Goal: Check status: Check status

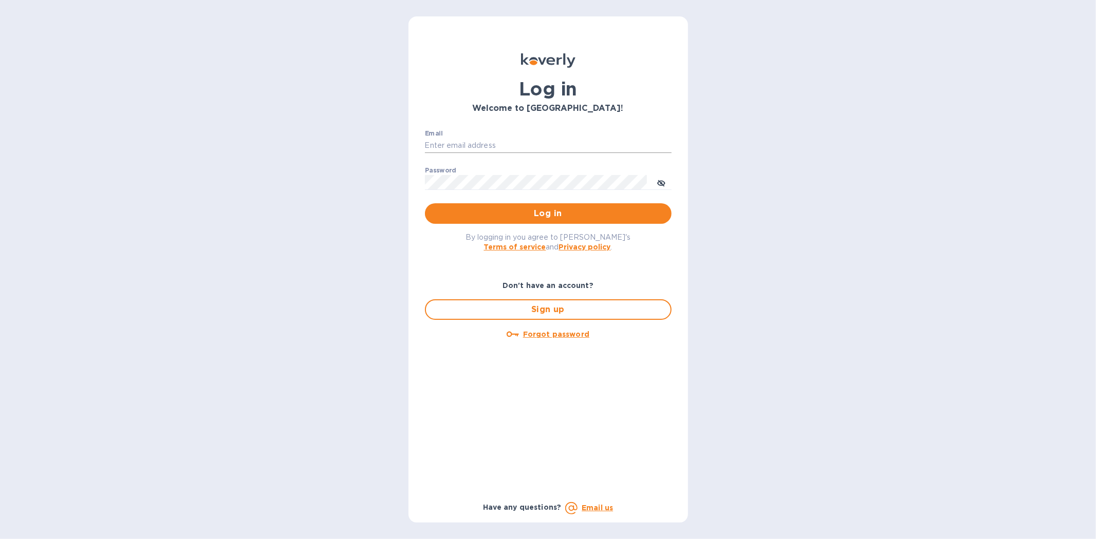
click at [453, 144] on input "Email" at bounding box center [548, 145] width 247 height 15
click at [430, 148] on input "Email" at bounding box center [548, 145] width 247 height 15
type input "[PERSON_NAME][EMAIL_ADDRESS][DOMAIN_NAME]"
click at [425, 203] on button "Log in" at bounding box center [548, 213] width 247 height 21
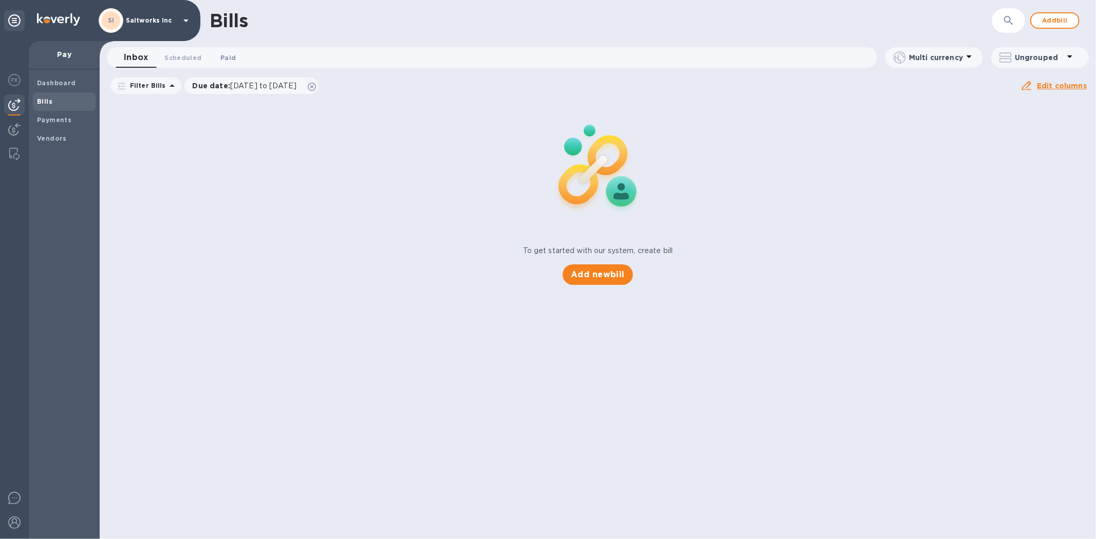
click at [223, 54] on span "Paid 0" at bounding box center [227, 57] width 15 height 11
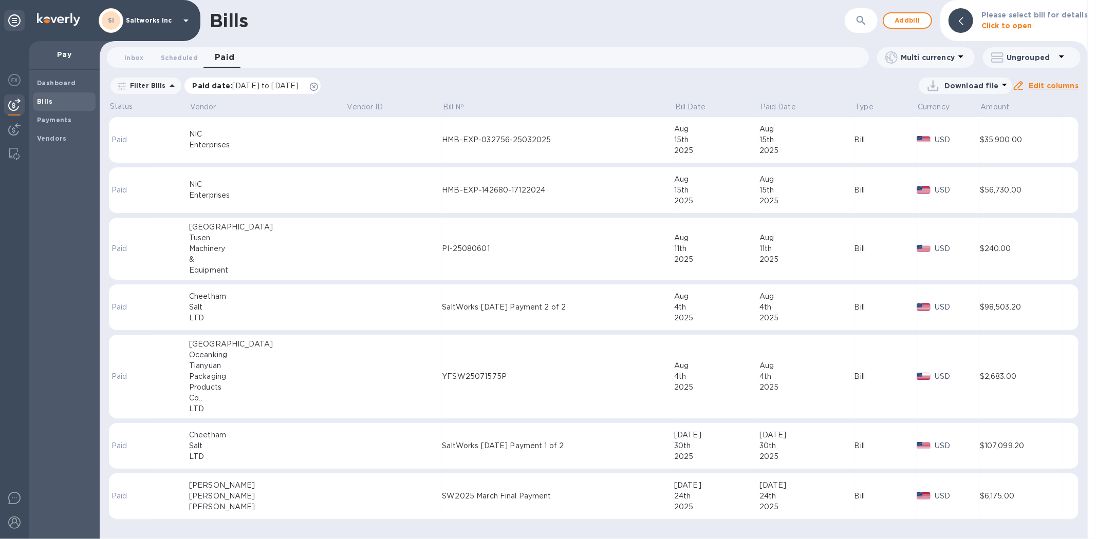
click at [248, 86] on span "07/18/2025 to 08/18/2025" at bounding box center [265, 86] width 66 height 8
click at [287, 136] on icon "button" at bounding box center [288, 137] width 2 height 2
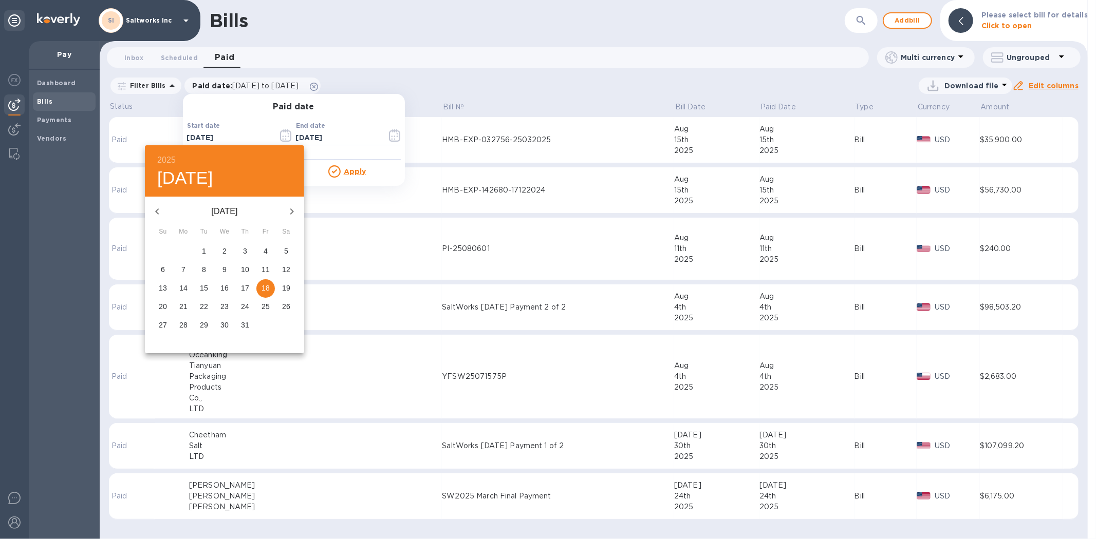
click at [161, 212] on icon "button" at bounding box center [157, 212] width 12 height 12
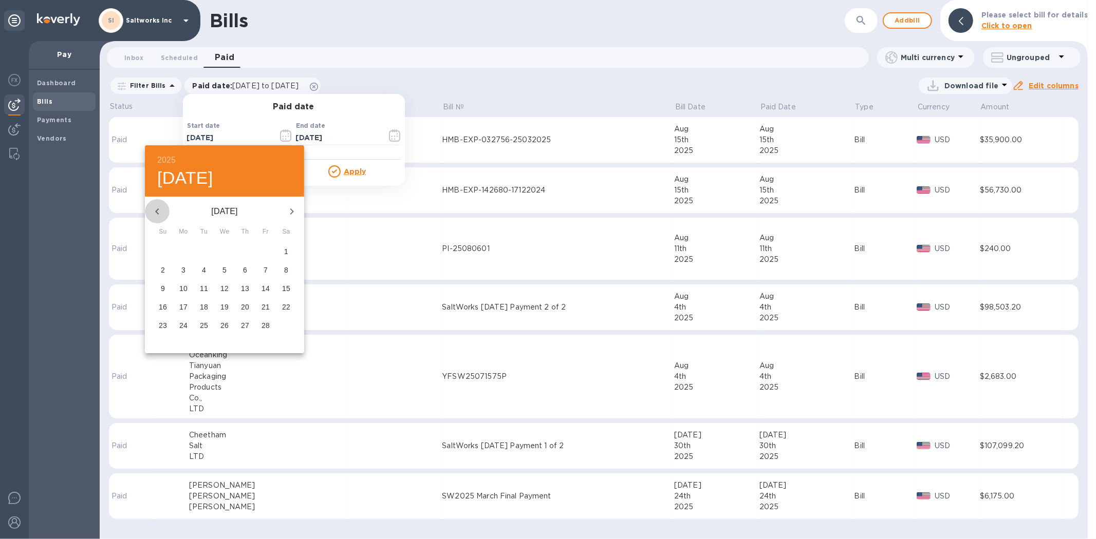
click at [161, 212] on icon "button" at bounding box center [157, 212] width 12 height 12
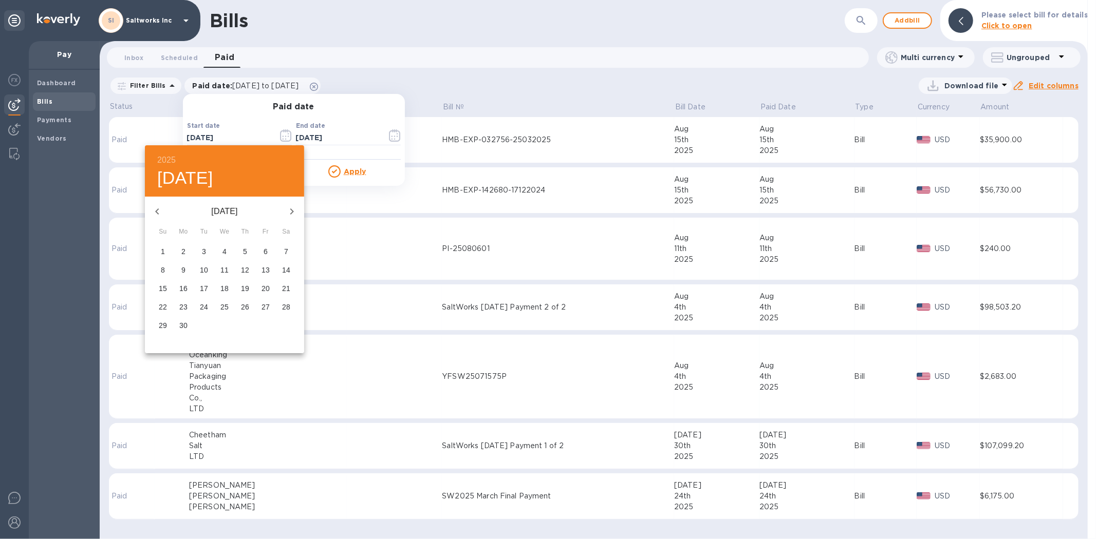
click at [161, 212] on icon "button" at bounding box center [157, 212] width 12 height 12
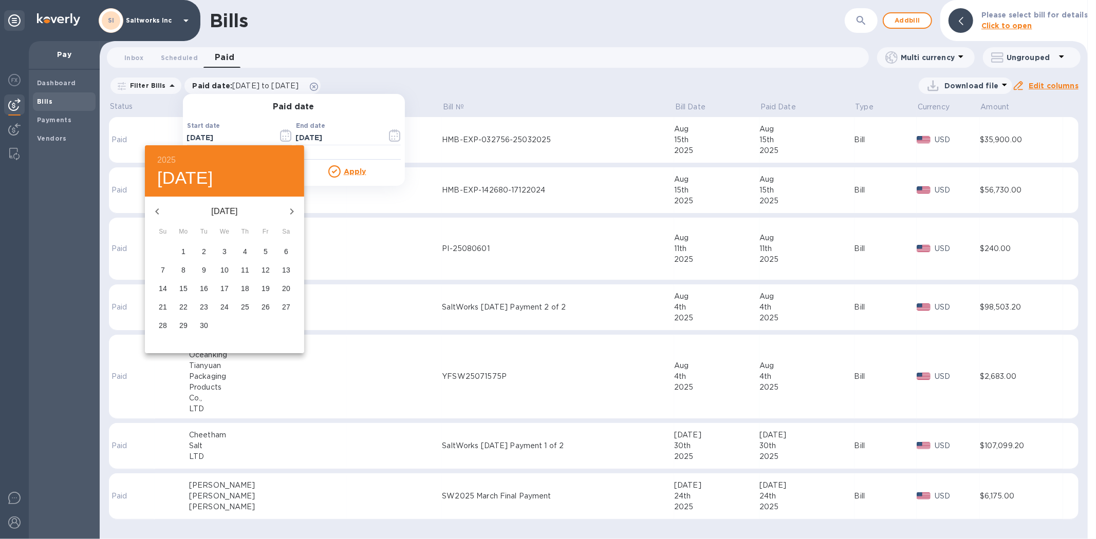
click at [161, 212] on icon "button" at bounding box center [157, 212] width 12 height 12
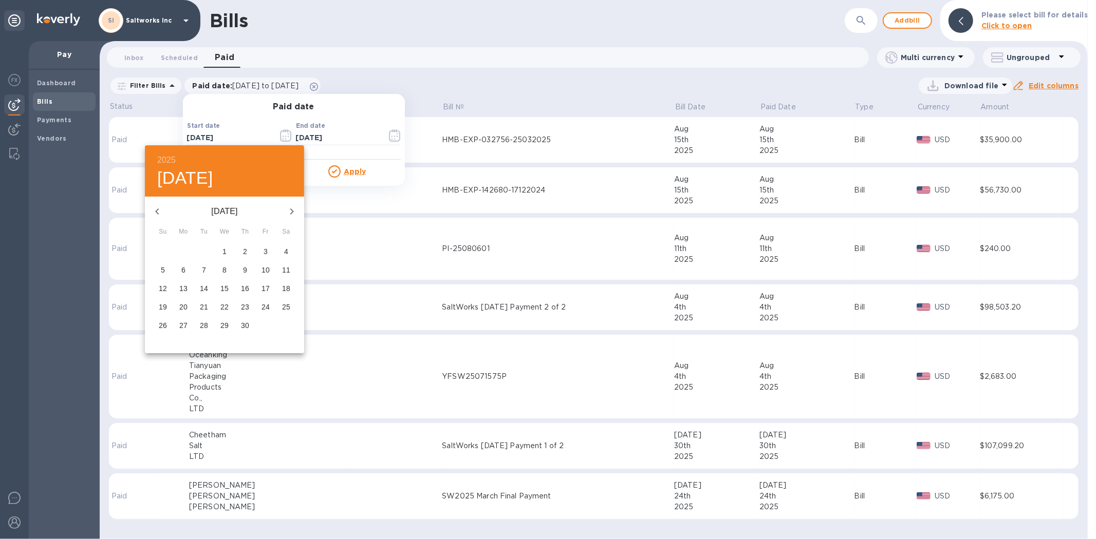
click at [161, 212] on icon "button" at bounding box center [157, 212] width 12 height 12
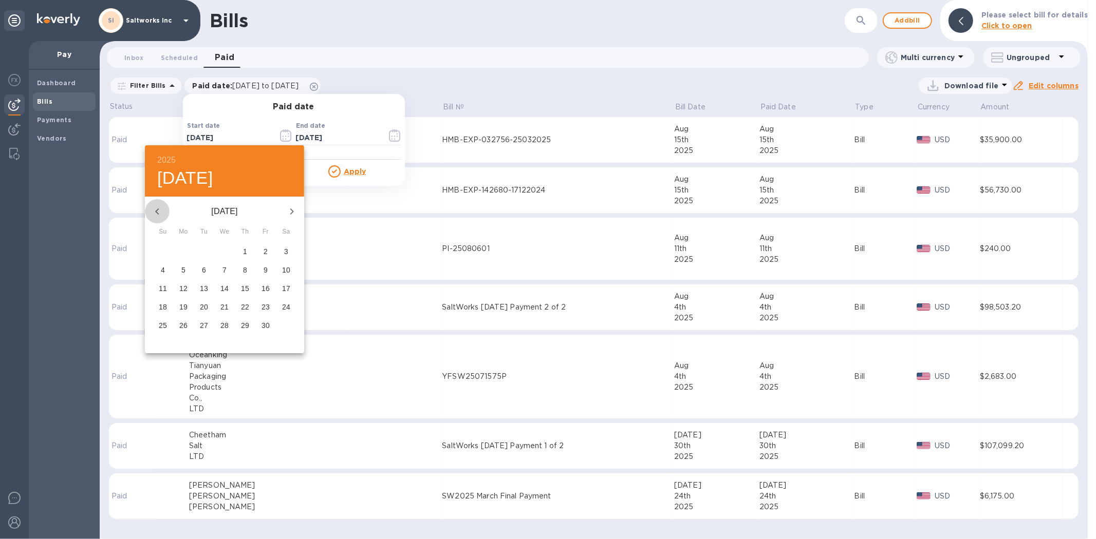
click at [161, 212] on icon "button" at bounding box center [157, 212] width 12 height 12
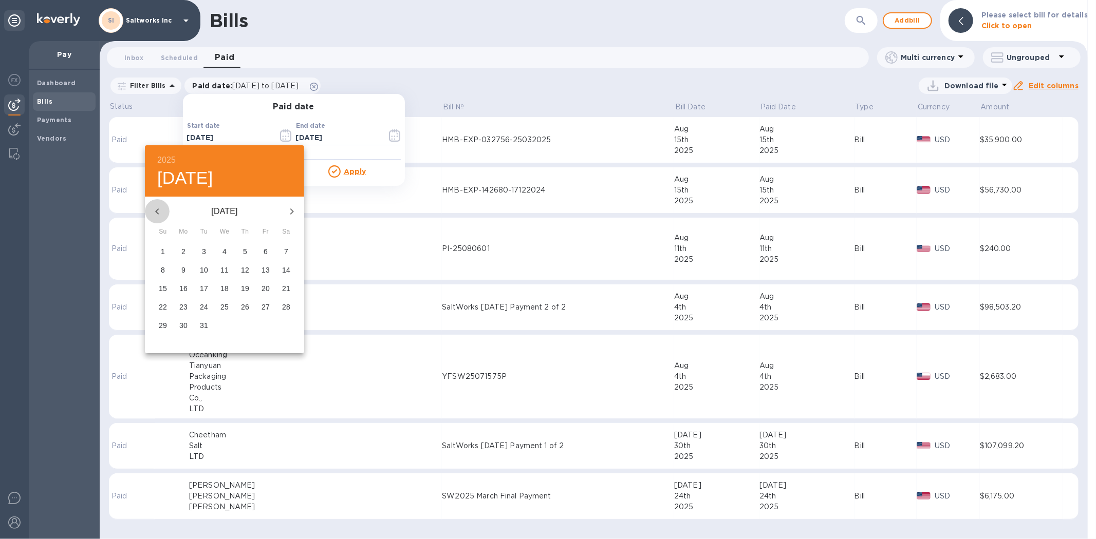
click at [161, 212] on icon "button" at bounding box center [157, 212] width 12 height 12
click at [247, 251] on span "1" at bounding box center [245, 251] width 18 height 10
type input "12/01/2022"
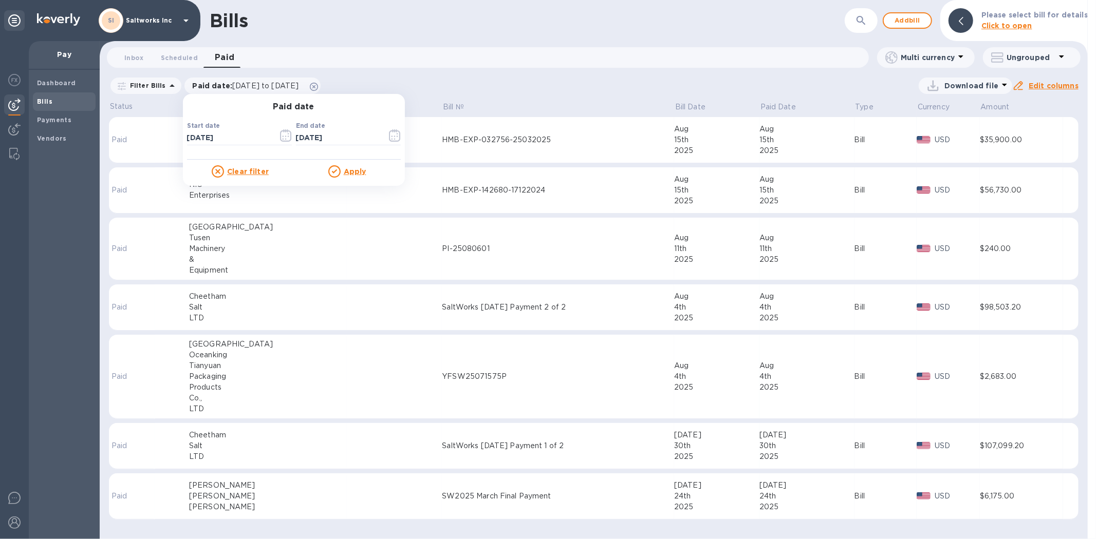
click at [335, 172] on icon at bounding box center [334, 171] width 12 height 12
click at [352, 171] on u "Apply" at bounding box center [355, 171] width 23 height 8
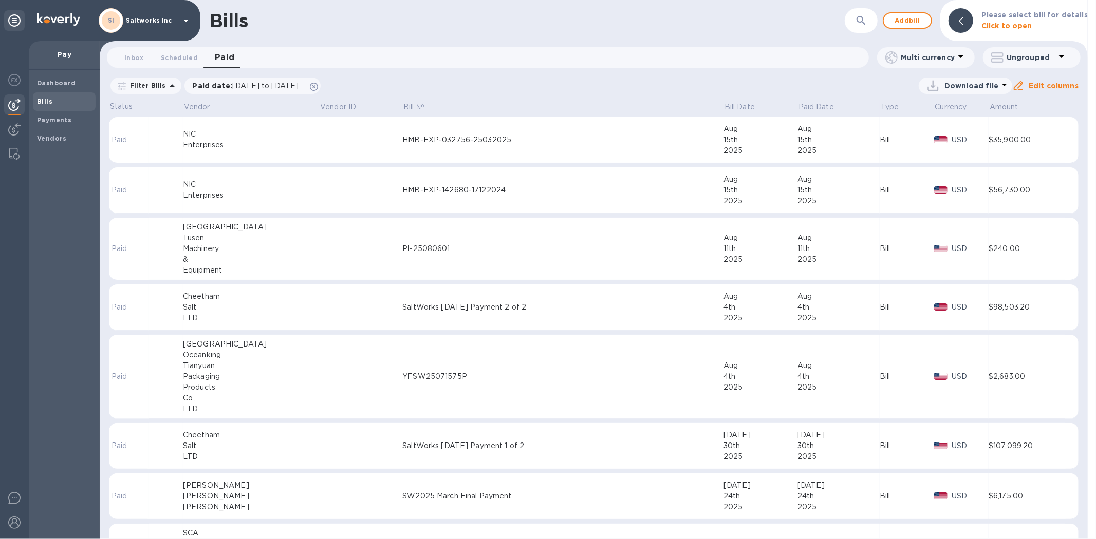
click at [461, 26] on div "Bills" at bounding box center [477, 21] width 534 height 22
click at [463, 32] on div "Bills ​ Add bill Please select bill for details Click to open" at bounding box center [594, 20] width 988 height 41
click at [476, 18] on div "Bills" at bounding box center [477, 21] width 534 height 22
click at [484, 30] on div "Bills" at bounding box center [477, 21] width 534 height 22
